Goal: Book appointment/travel/reservation

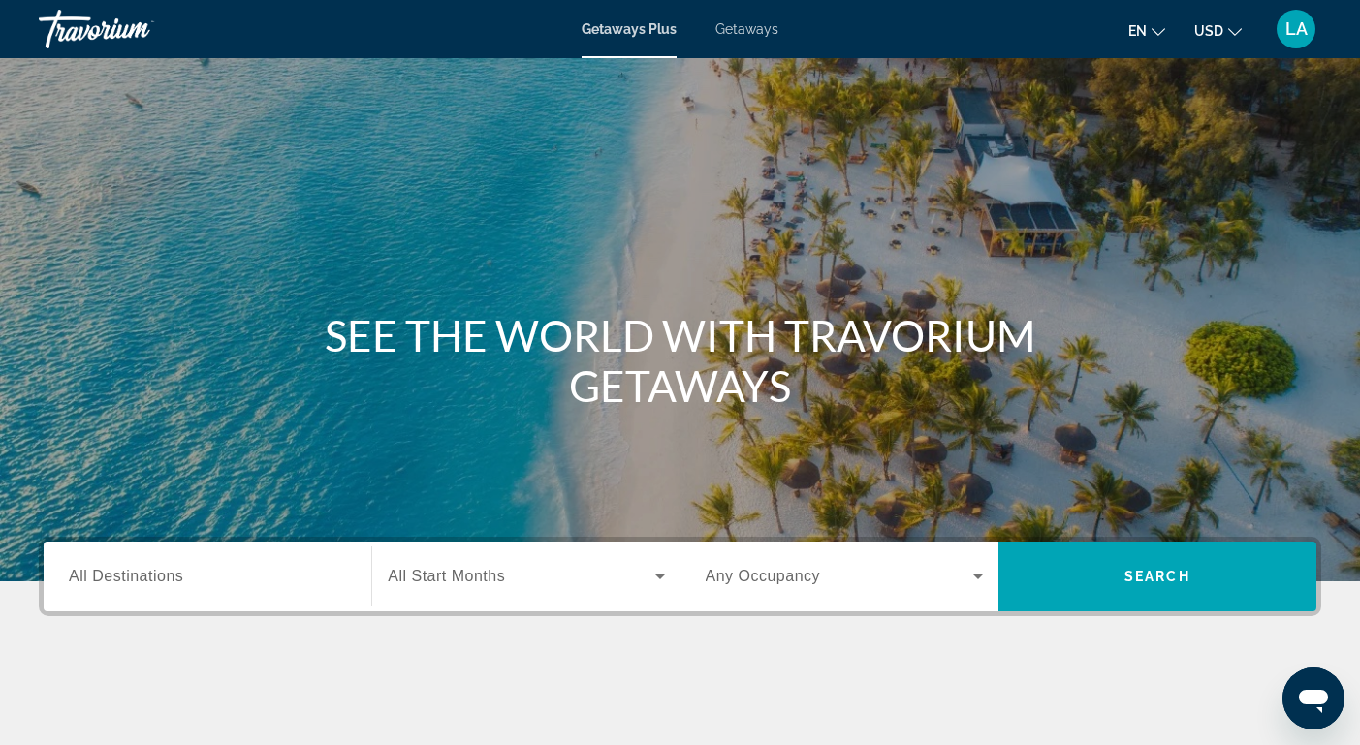
click at [748, 28] on span "Getaways" at bounding box center [746, 29] width 63 height 16
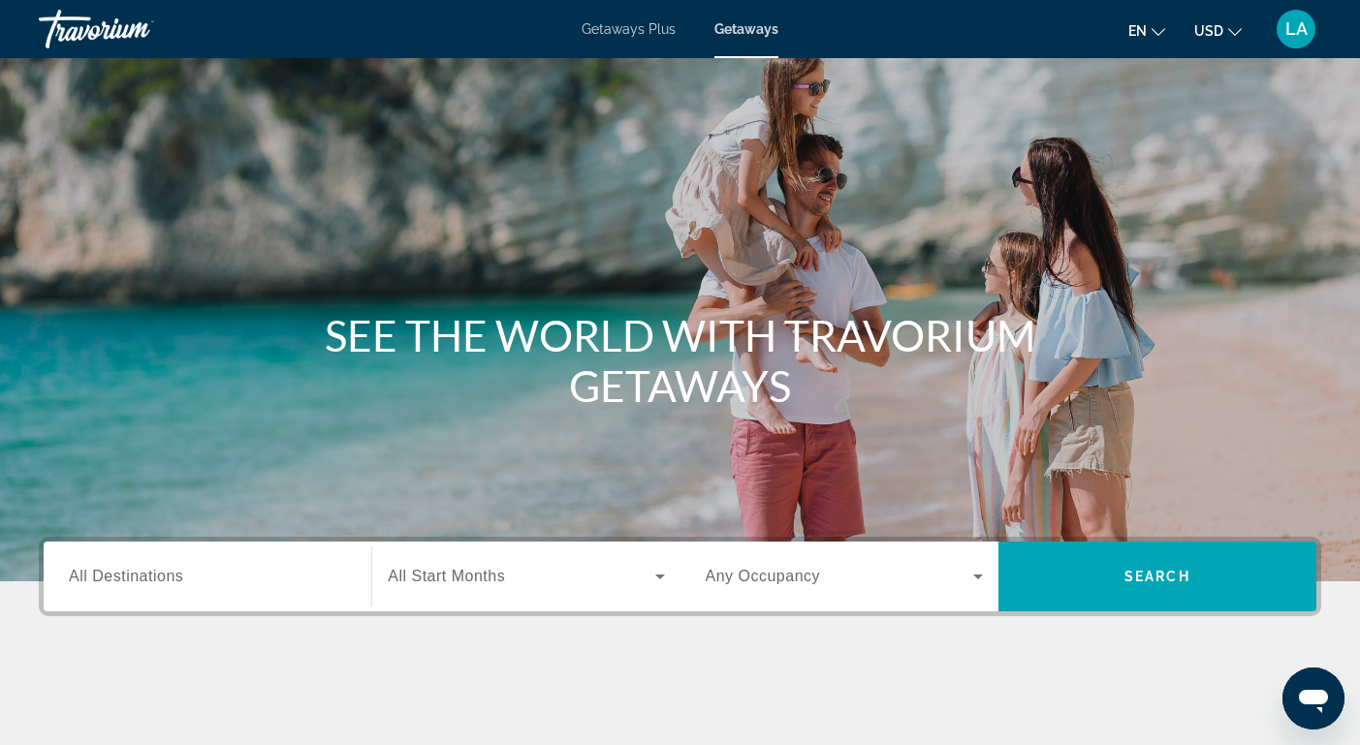
click at [155, 569] on span "All Destinations" at bounding box center [126, 576] width 114 height 16
click at [155, 569] on input "Destination All Destinations" at bounding box center [207, 577] width 277 height 23
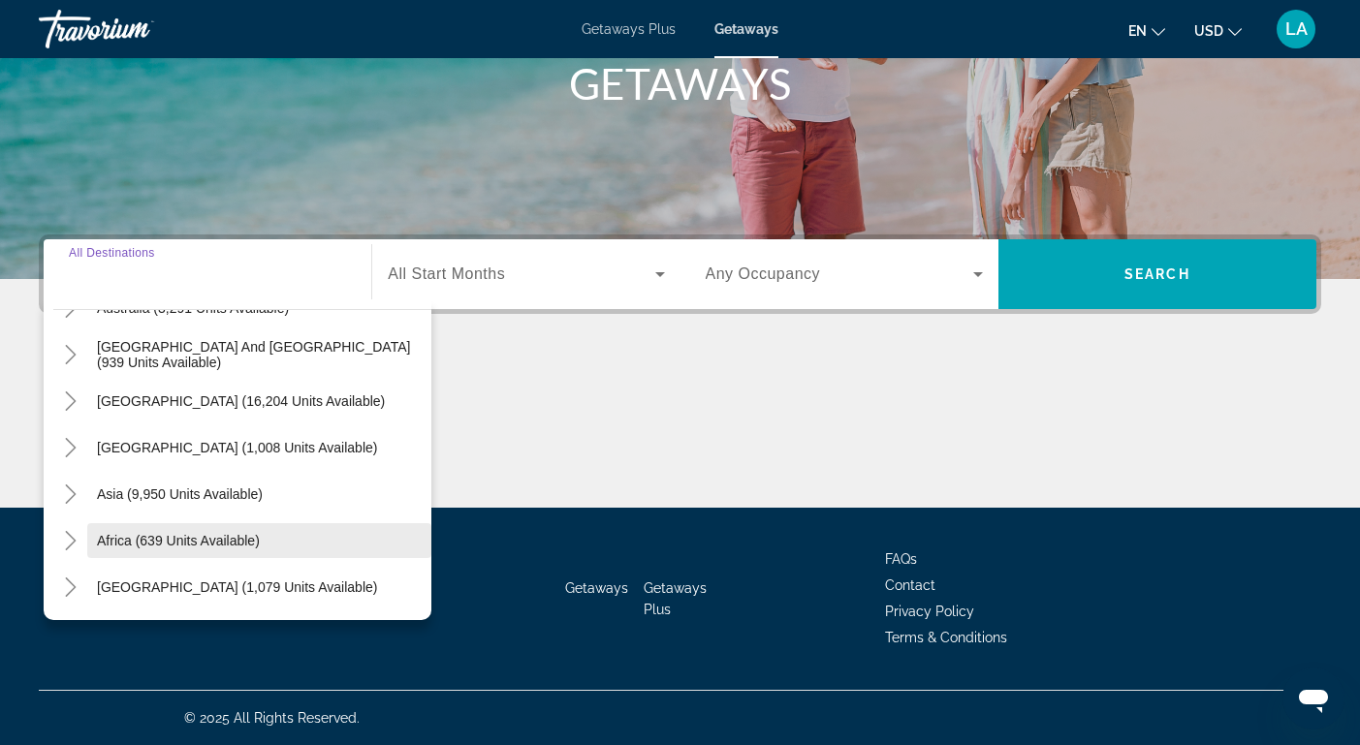
scroll to position [314, 0]
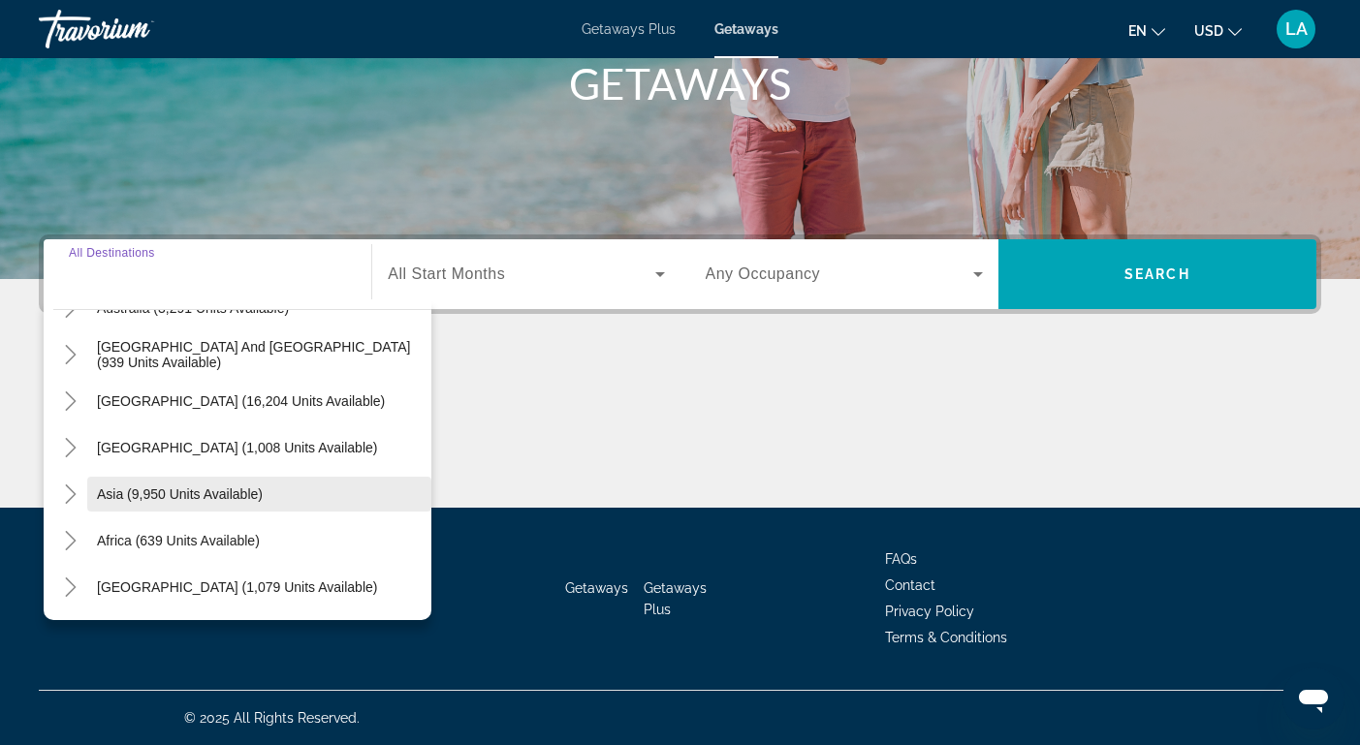
click at [117, 493] on span "Asia (9,950 units available)" at bounding box center [180, 495] width 166 height 16
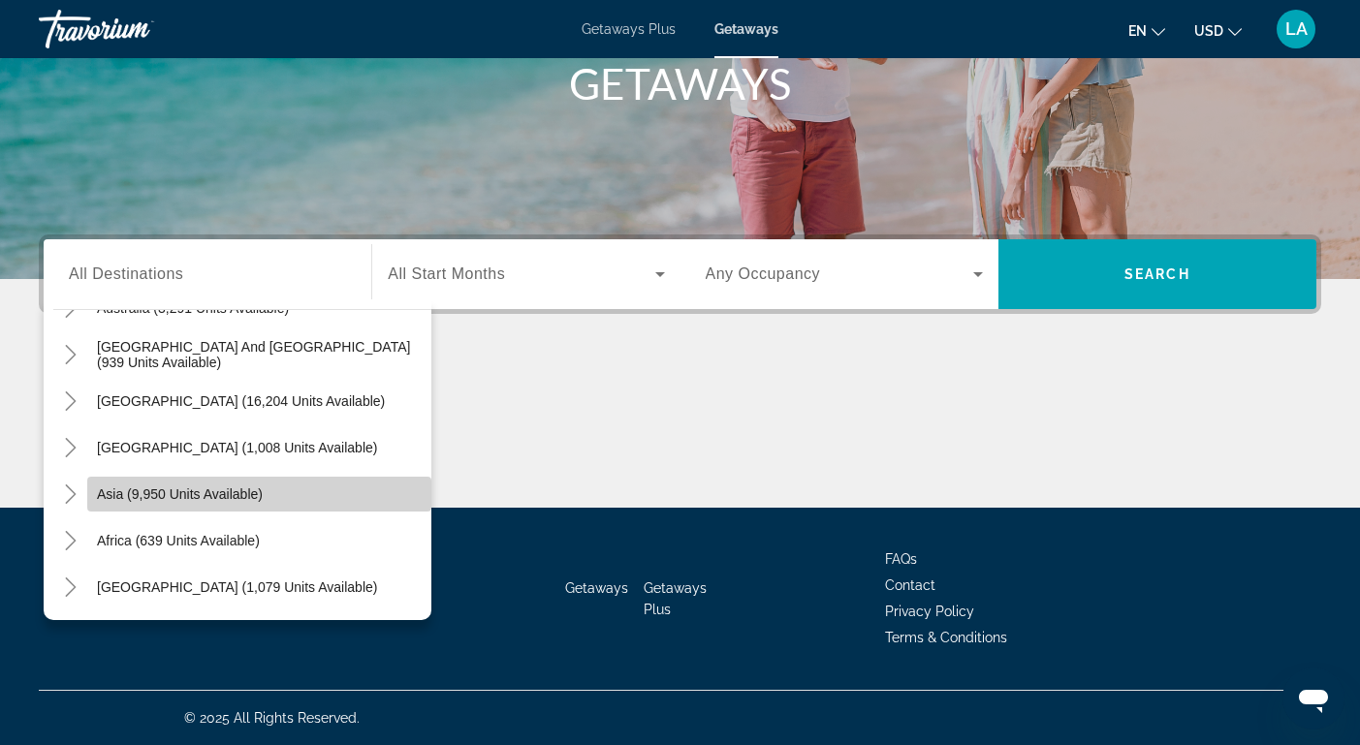
type input "**********"
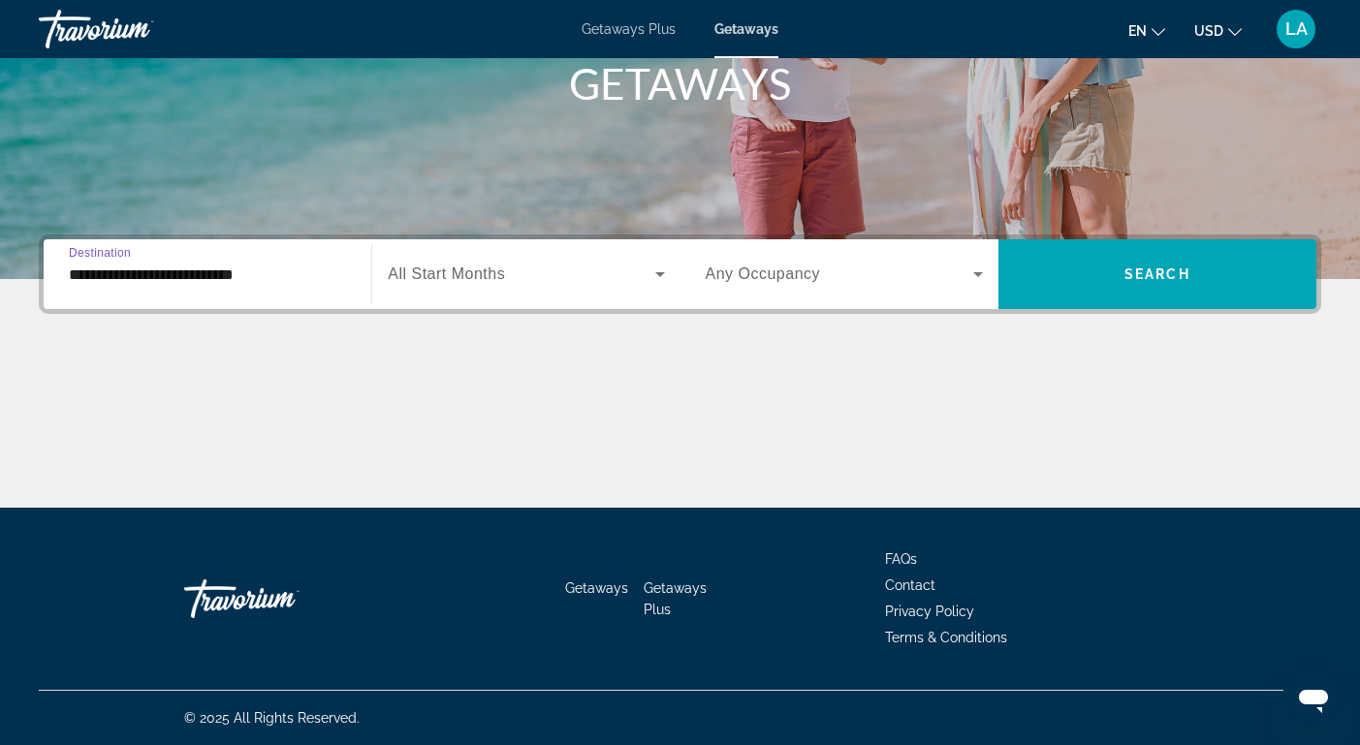
click at [659, 272] on icon "Search widget" at bounding box center [659, 274] width 23 height 23
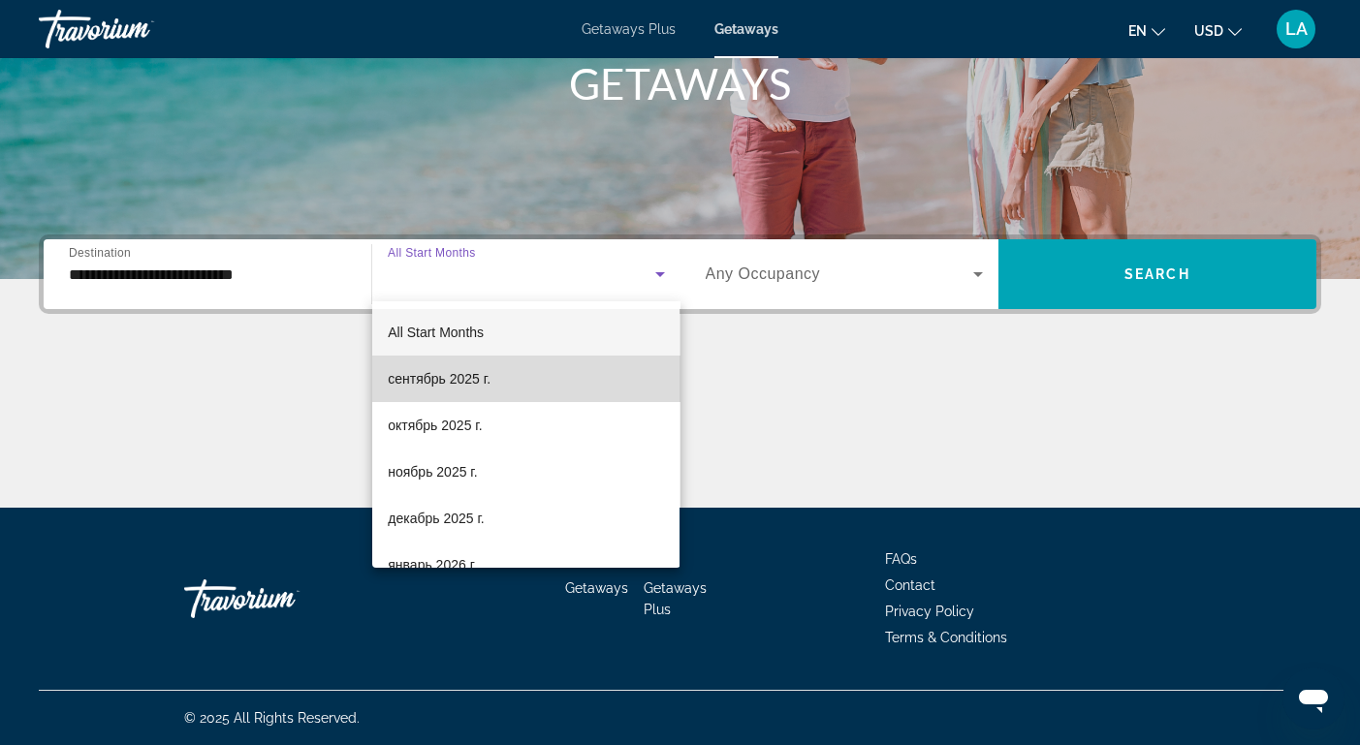
click at [546, 371] on mat-option "сентябрь 2025 г." at bounding box center [525, 379] width 307 height 47
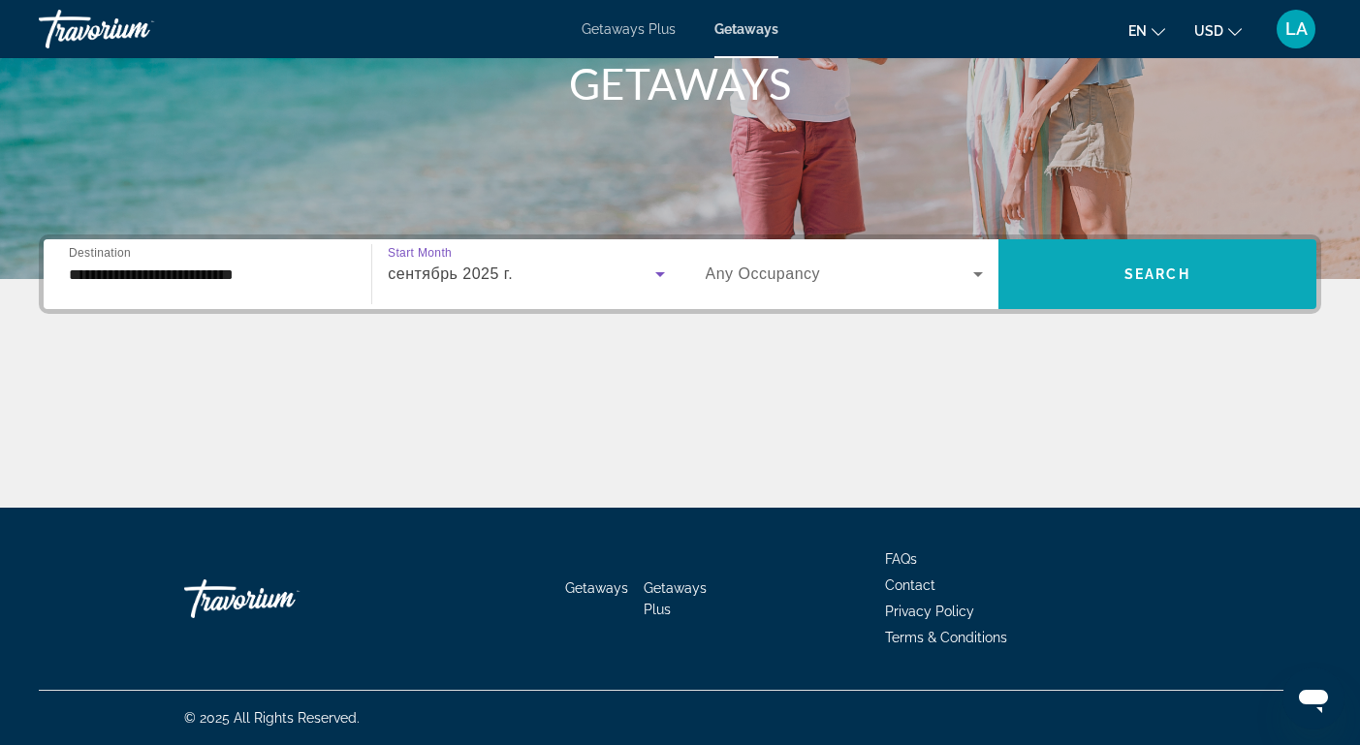
click at [1136, 280] on span "Search" at bounding box center [1157, 275] width 66 height 16
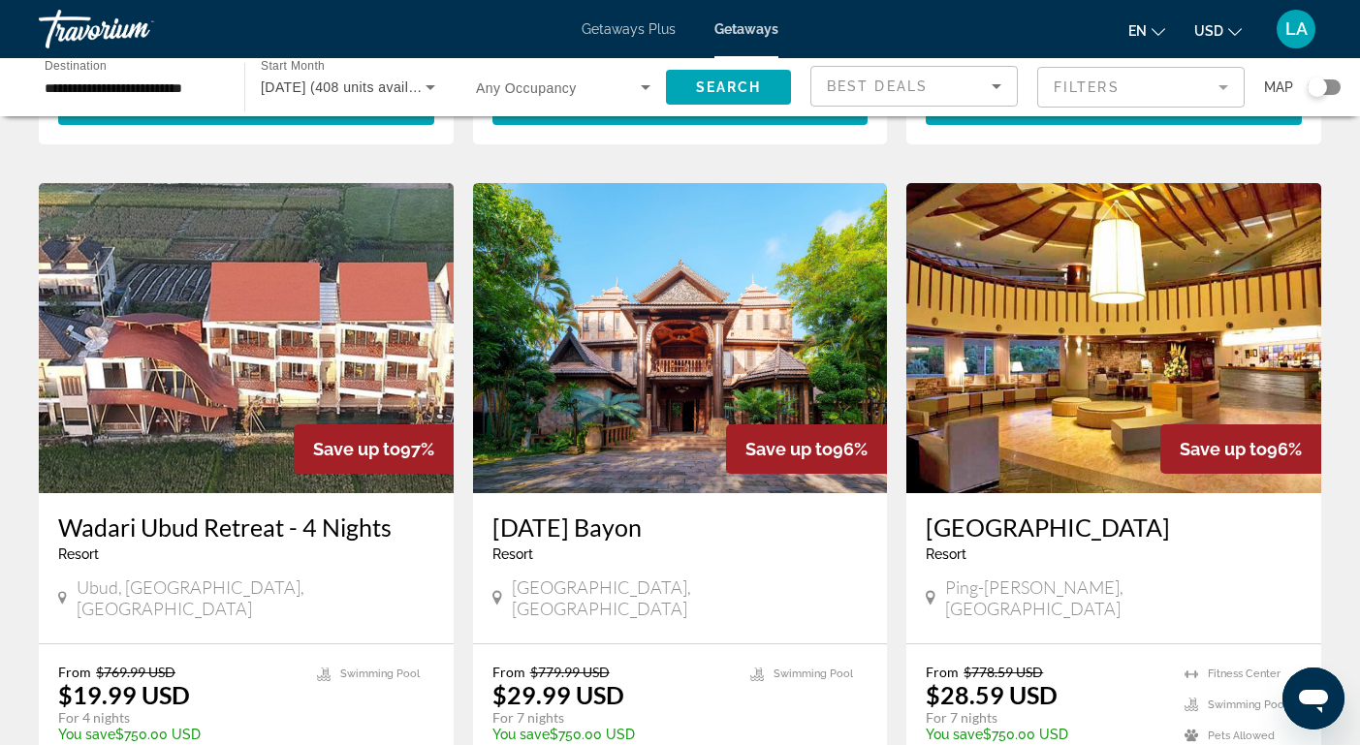
scroll to position [1488, 0]
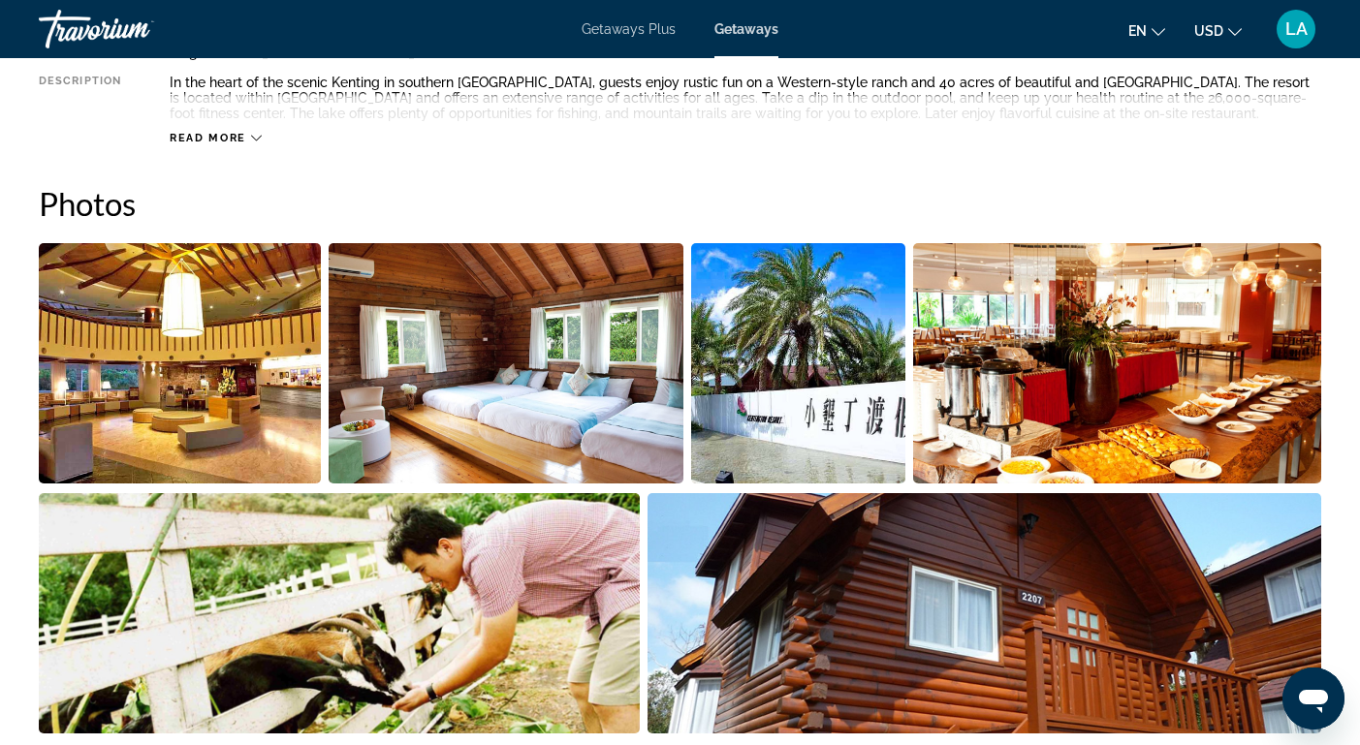
scroll to position [807, 0]
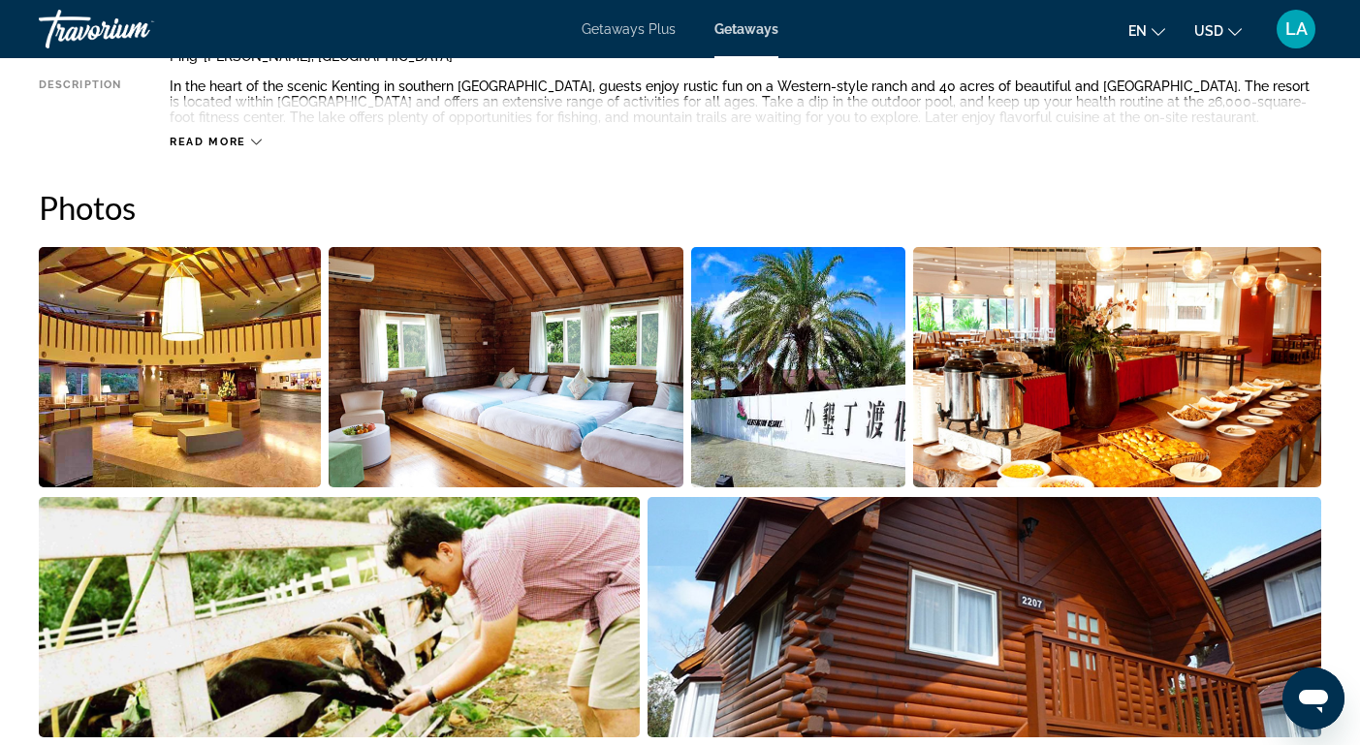
click at [459, 369] on img "Open full-screen image slider" at bounding box center [506, 367] width 355 height 240
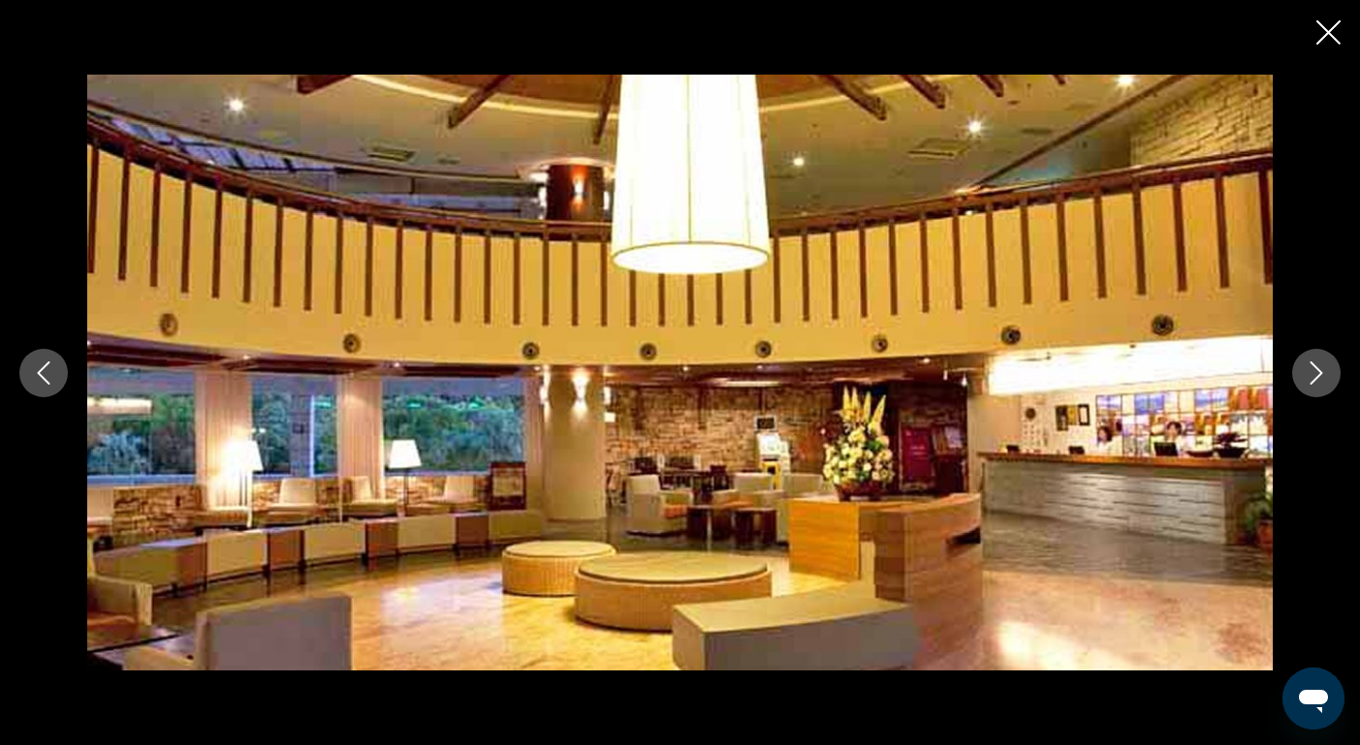
click at [1311, 376] on icon "Next image" at bounding box center [1316, 373] width 23 height 23
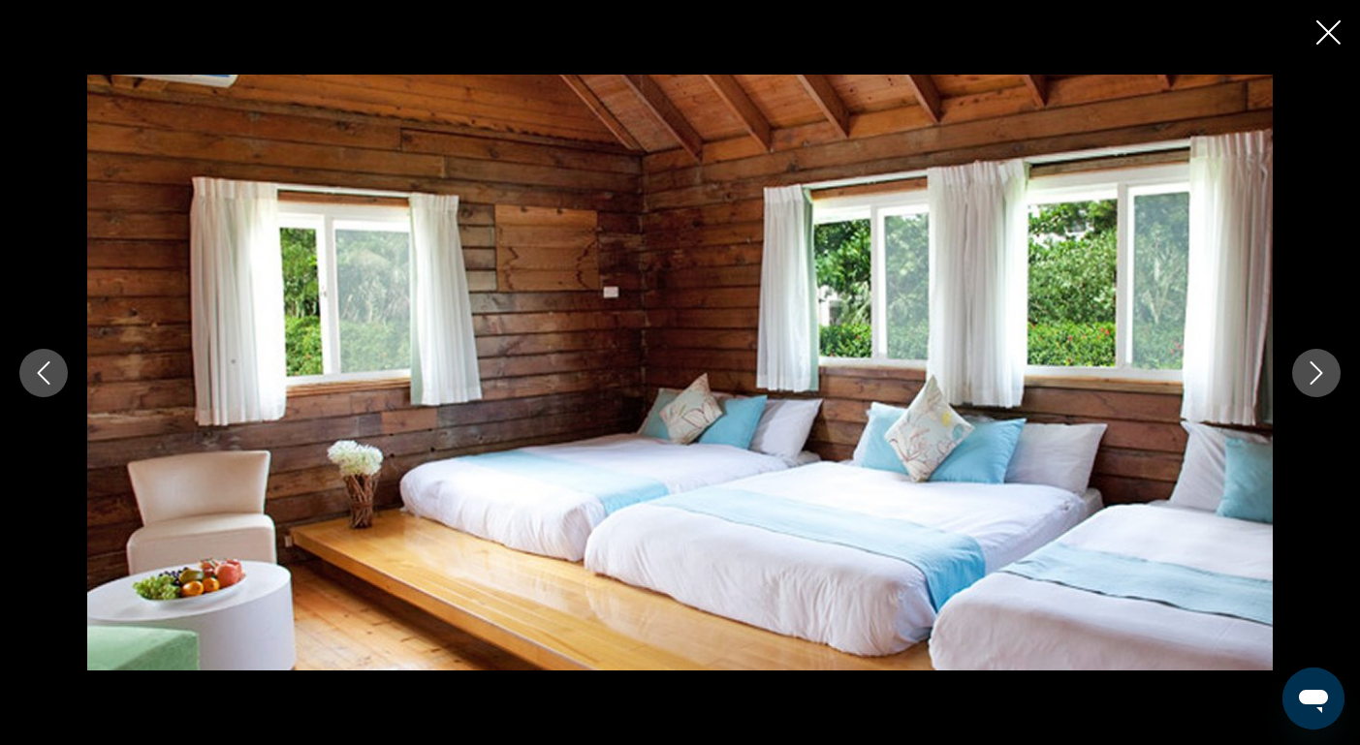
click at [1330, 32] on icon "Close slideshow" at bounding box center [1328, 32] width 24 height 24
